Goal: Information Seeking & Learning: Learn about a topic

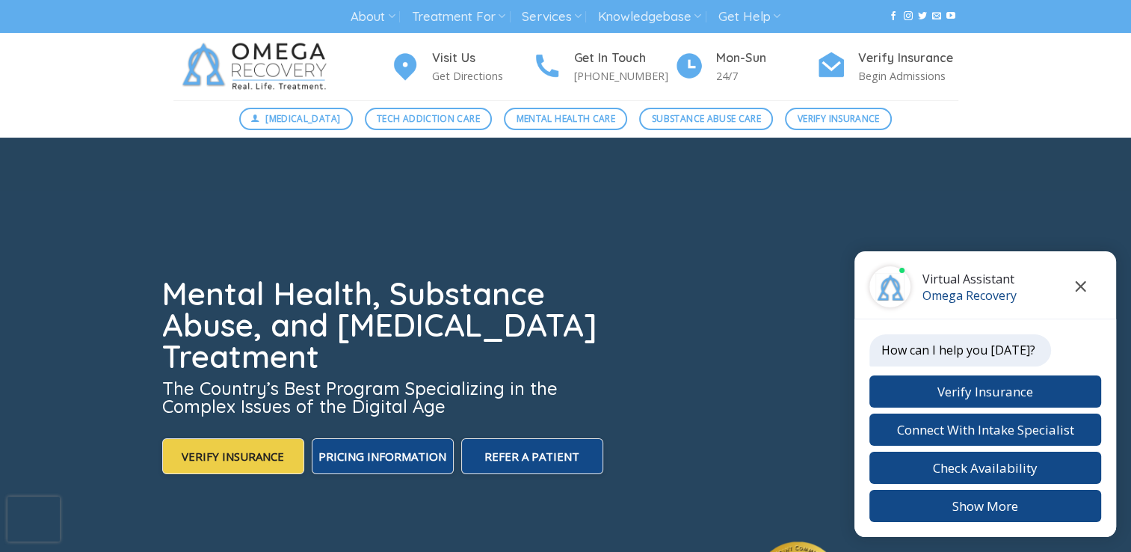
click at [1080, 287] on icon "Close chat" at bounding box center [1081, 286] width 10 height 10
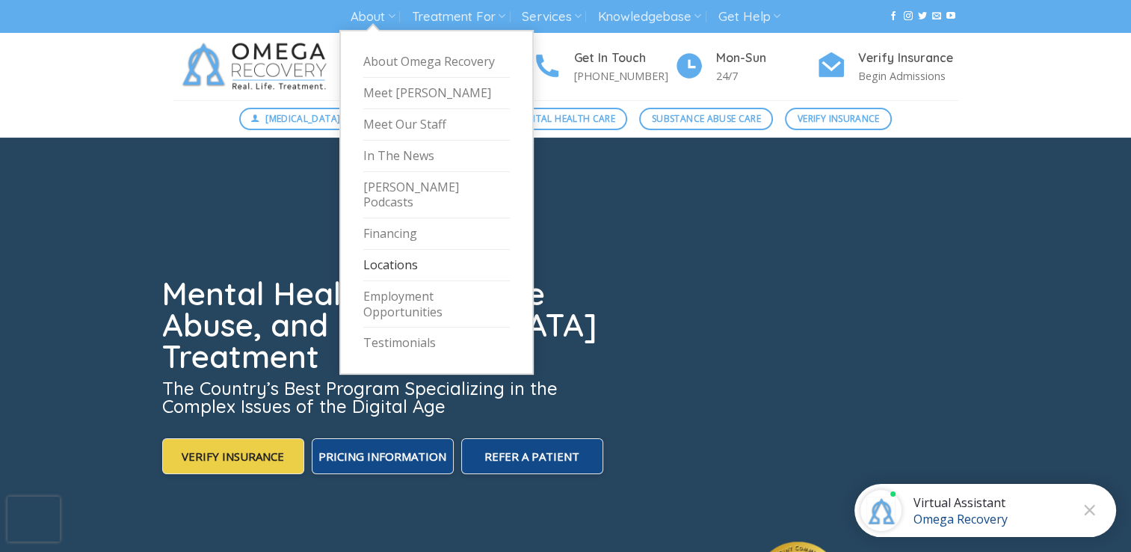
click at [397, 250] on link "Locations" at bounding box center [436, 265] width 147 height 31
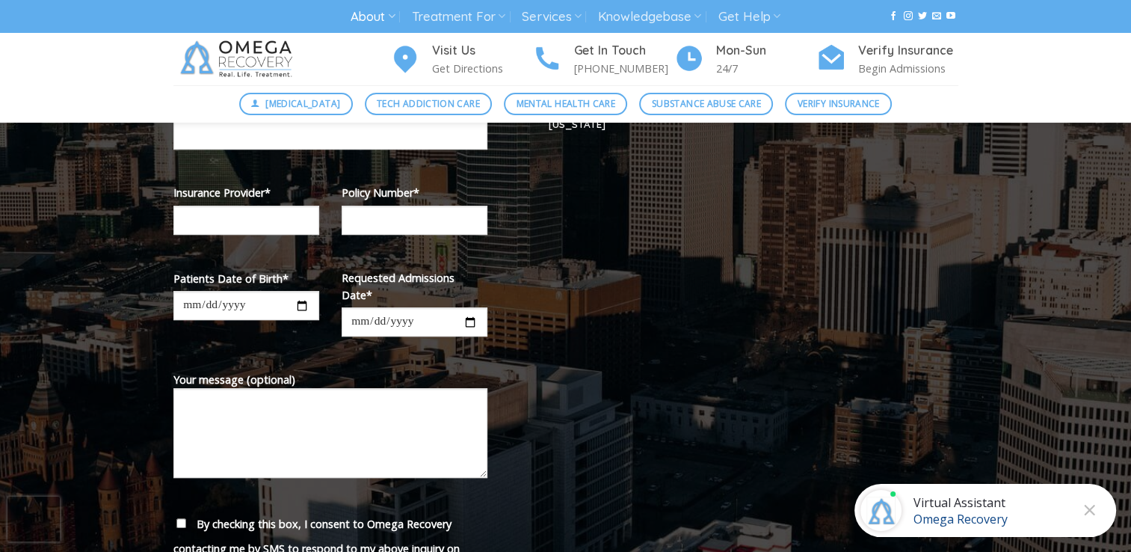
scroll to position [449, 0]
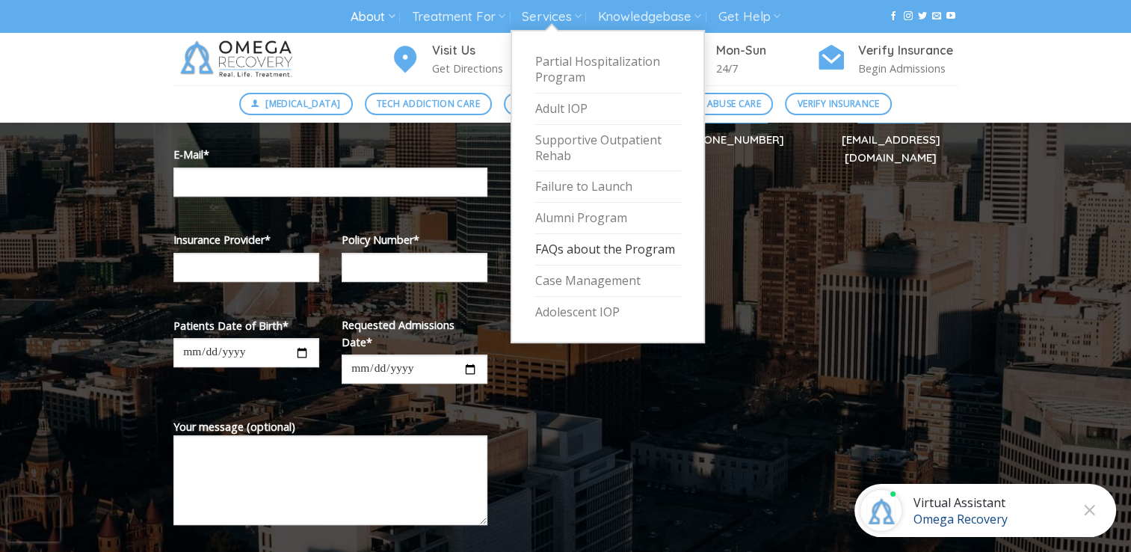
click at [580, 245] on link "FAQs about the Program" at bounding box center [608, 249] width 147 height 31
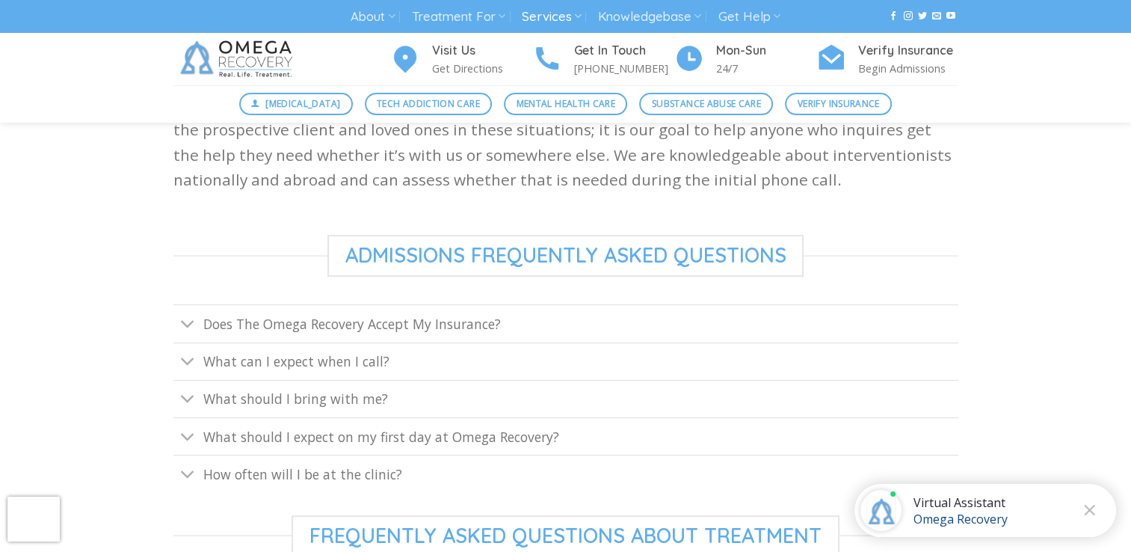
scroll to position [523, 0]
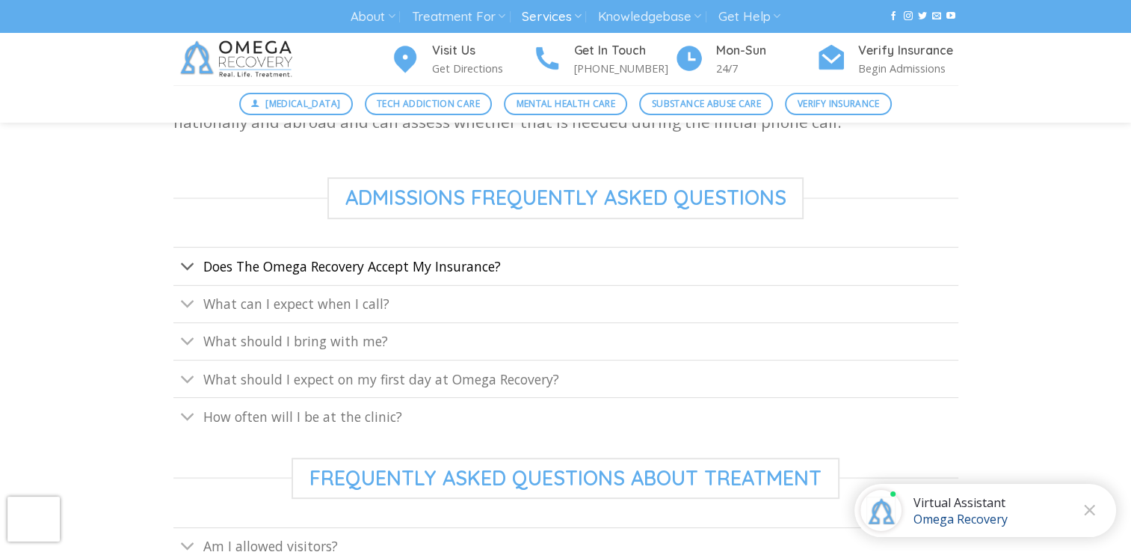
click at [254, 266] on span "Does The Omega Recovery Accept My Insurance?" at bounding box center [352, 266] width 298 height 18
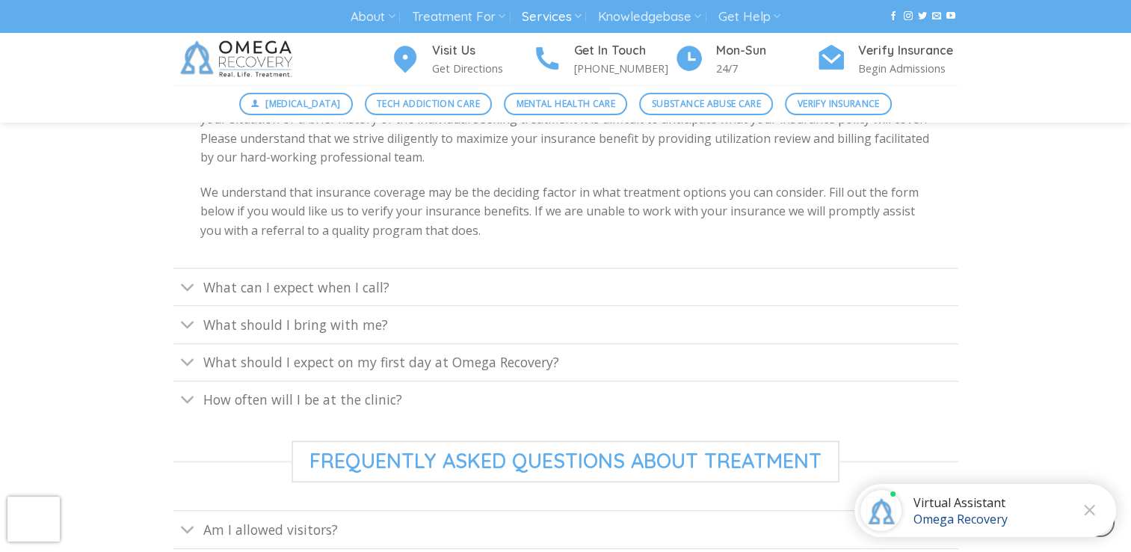
scroll to position [822, 0]
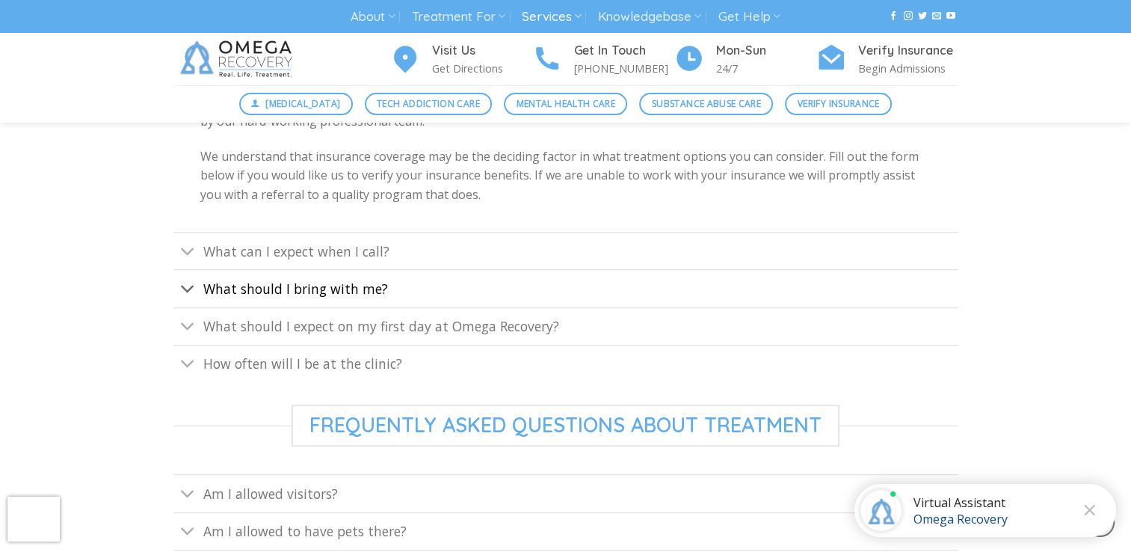
click at [236, 284] on span "What should I bring with me?" at bounding box center [295, 289] width 185 height 18
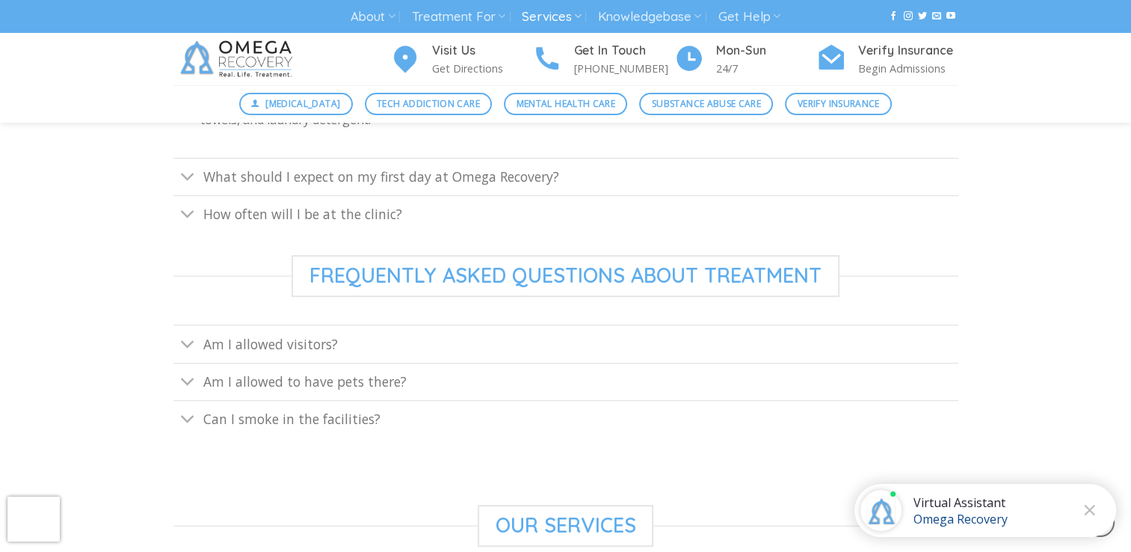
drag, startPoint x: 221, startPoint y: 214, endPoint x: 209, endPoint y: 218, distance: 12.5
click at [221, 214] on span "How often will I be at the clinic?" at bounding box center [302, 214] width 199 height 18
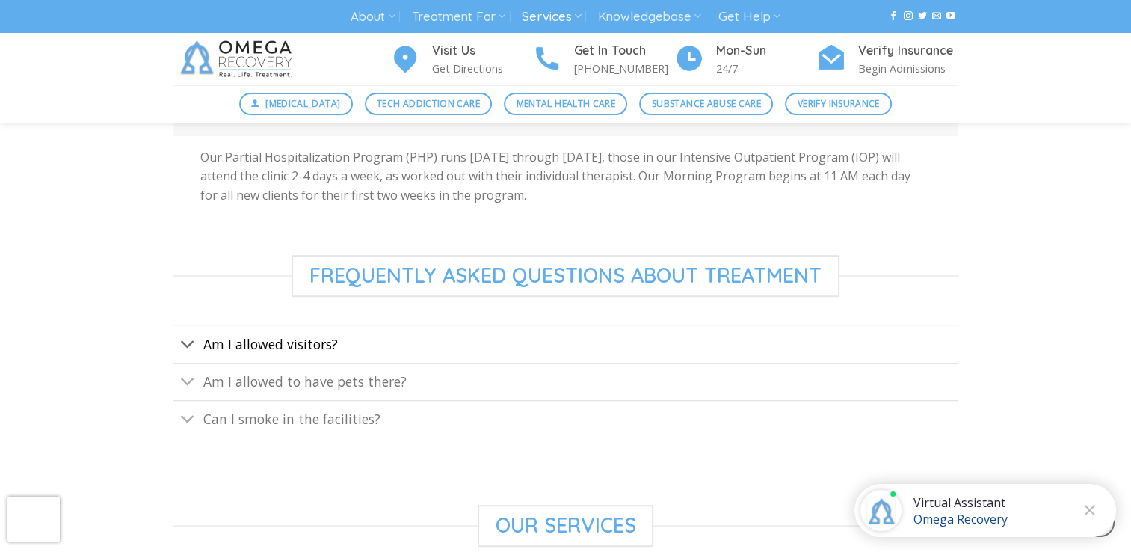
click at [239, 348] on span "Am I allowed visitors?" at bounding box center [270, 344] width 135 height 18
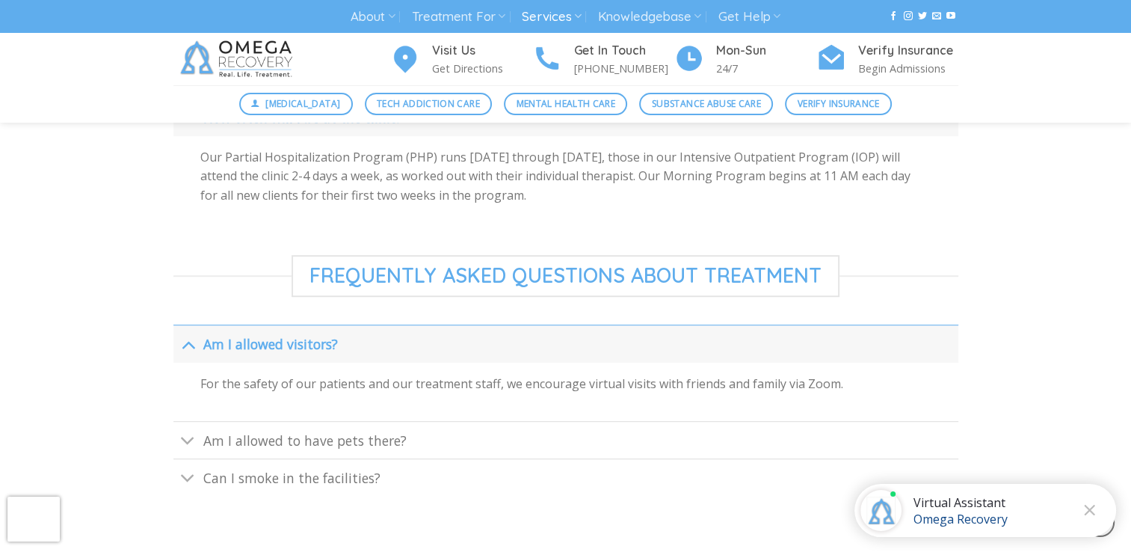
scroll to position [897, 0]
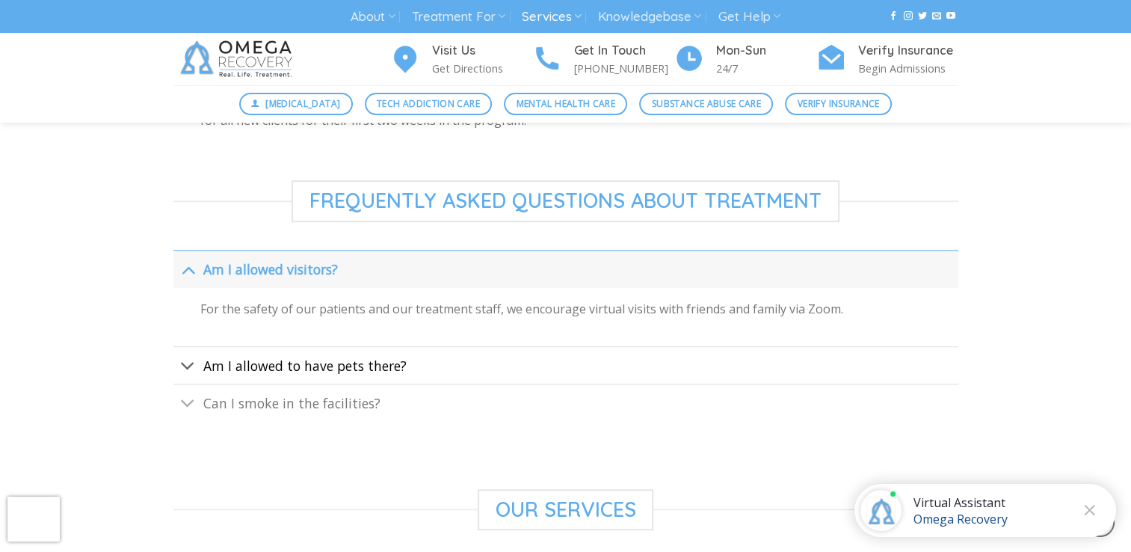
click at [351, 363] on span "Am I allowed to have pets there?" at bounding box center [304, 366] width 203 height 18
